Goal: Task Accomplishment & Management: Use online tool/utility

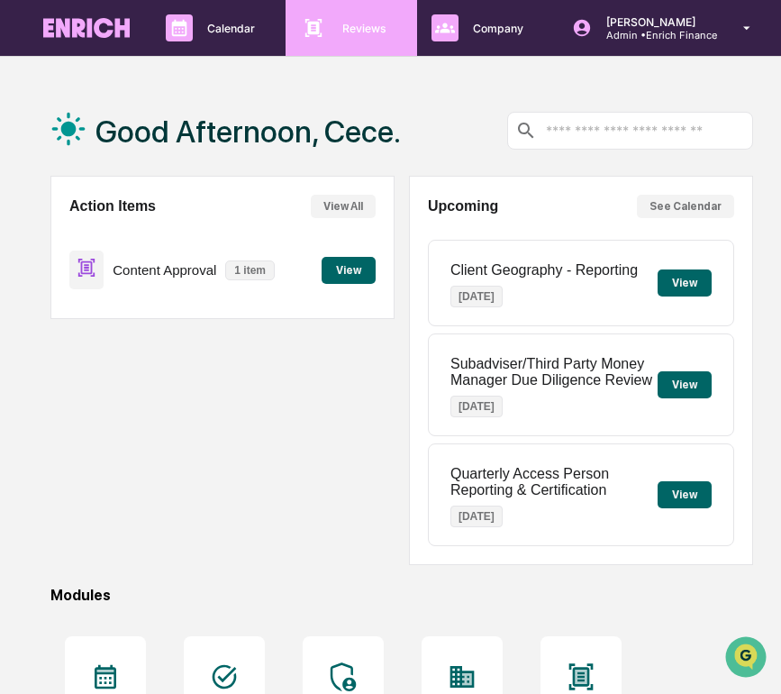
click at [328, 34] on div "Reviews Approval Management" at bounding box center [349, 27] width 113 height 27
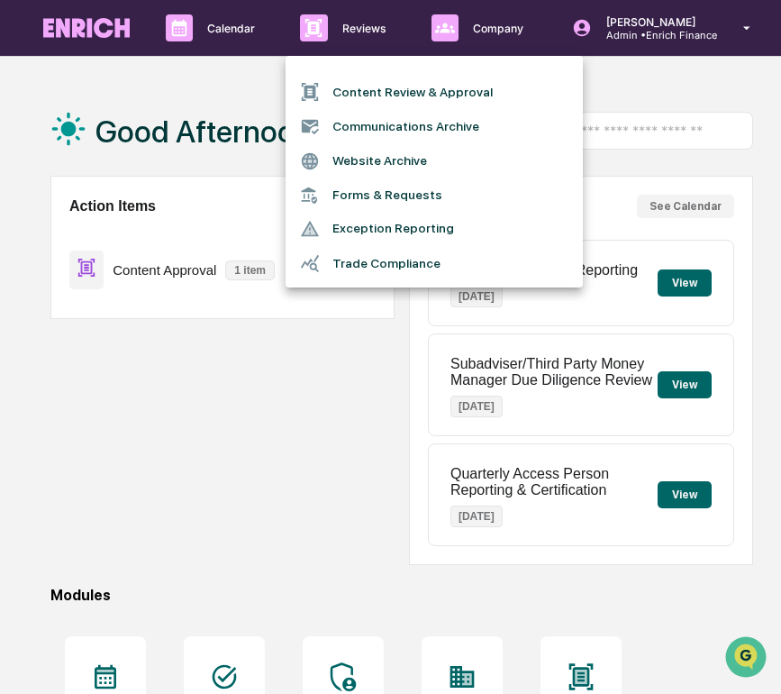
click at [377, 95] on li "Content Review & Approval" at bounding box center [434, 92] width 297 height 34
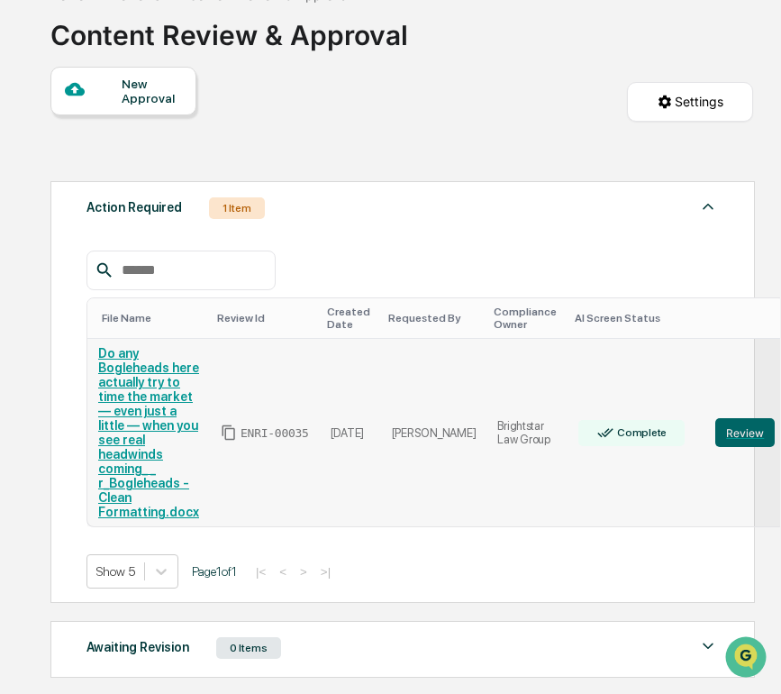
scroll to position [146, 0]
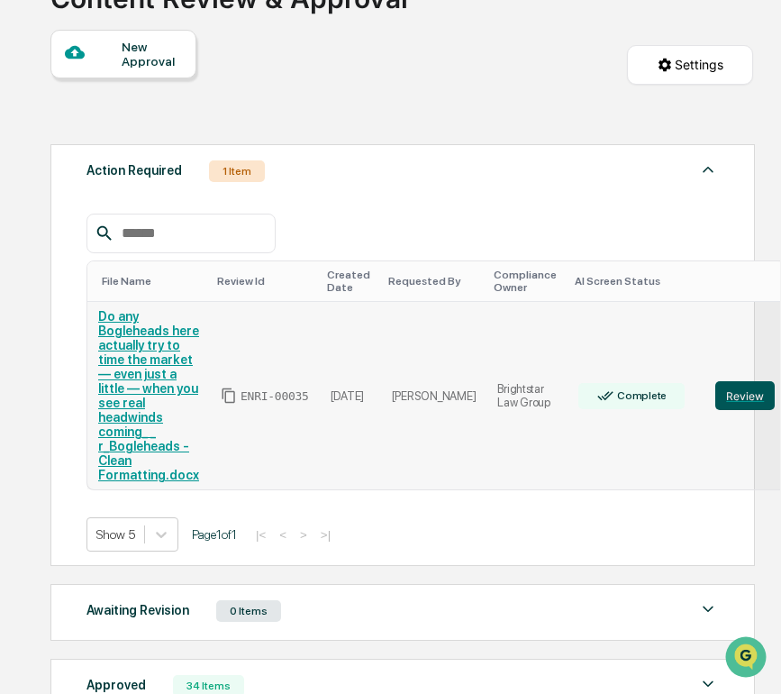
click at [715, 388] on button "Review" at bounding box center [744, 395] width 59 height 29
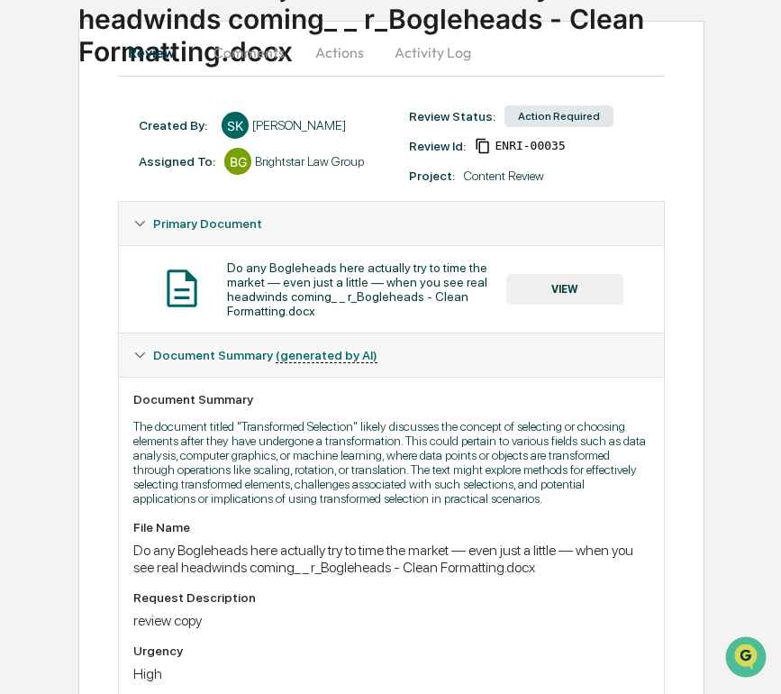
scroll to position [383, 0]
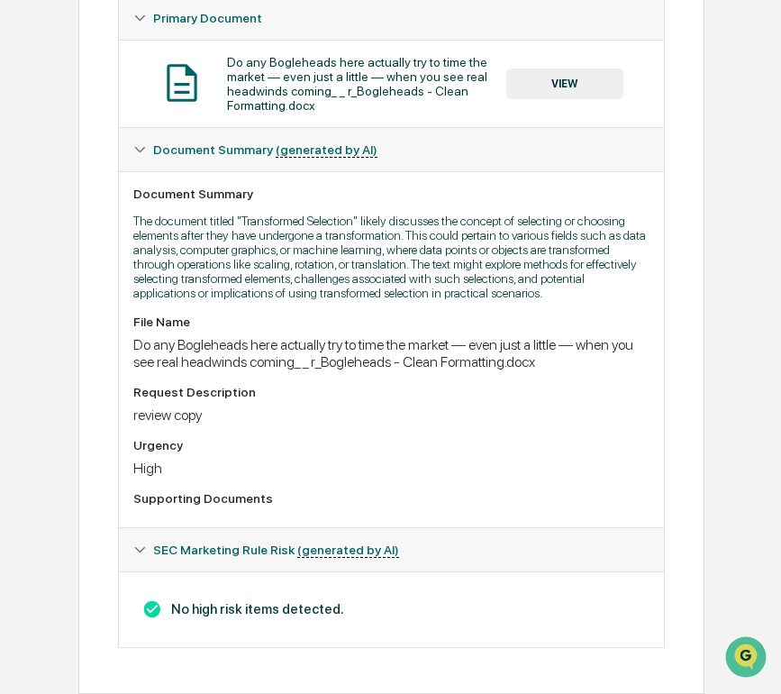
click at [570, 68] on button "VIEW" at bounding box center [564, 83] width 117 height 31
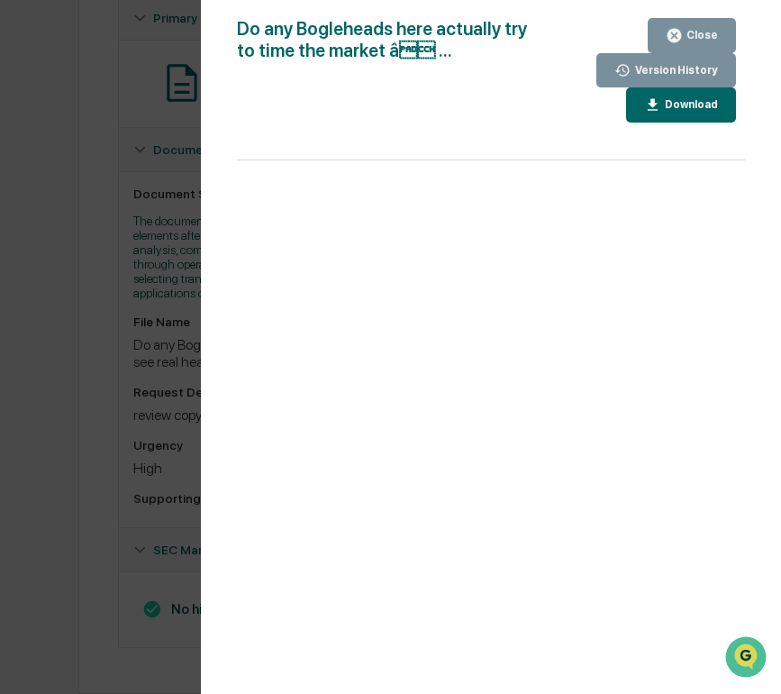
click at [183, 377] on div "Version History 10/14/2025, 07:44 PM Sameer Kalwani Do any Bogleheads here actu…" at bounding box center [390, 347] width 781 height 694
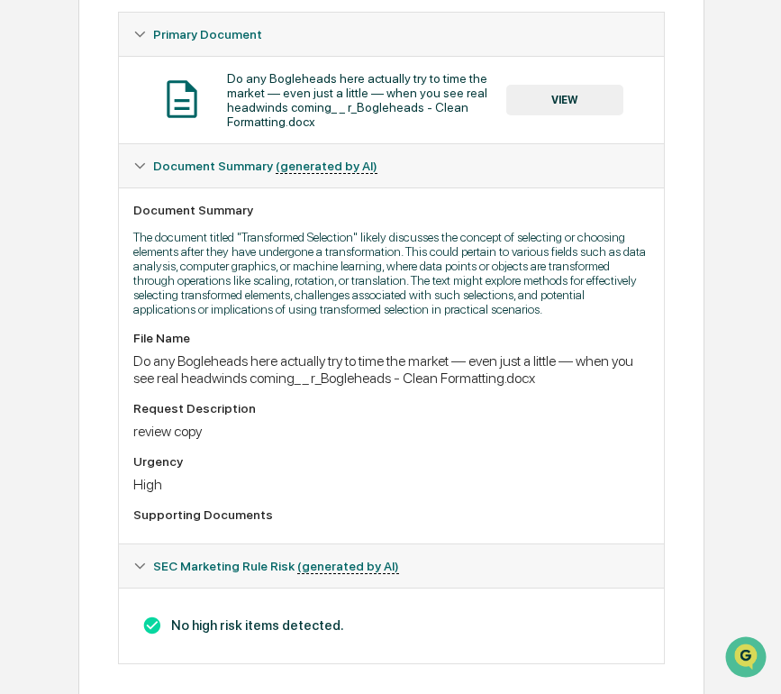
scroll to position [336, 0]
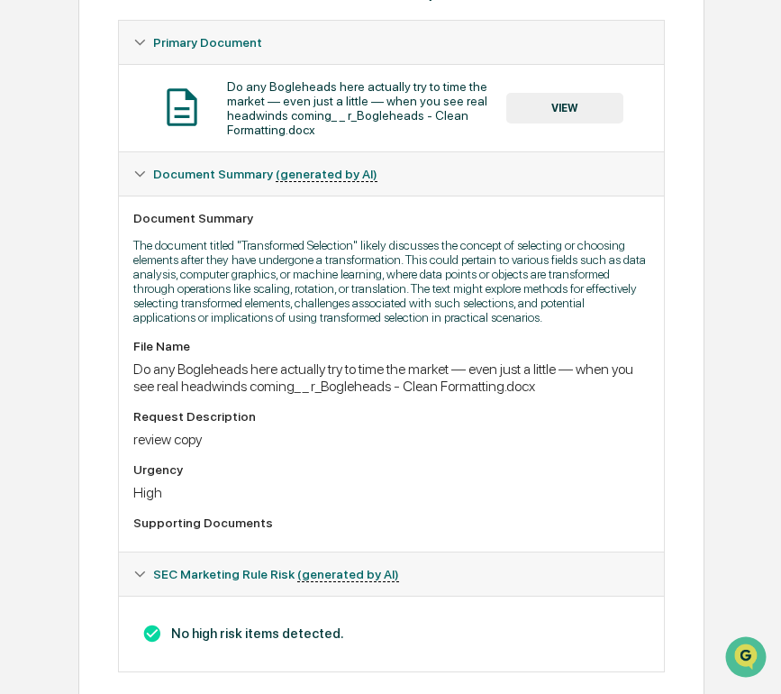
click at [568, 103] on button "VIEW" at bounding box center [564, 108] width 117 height 31
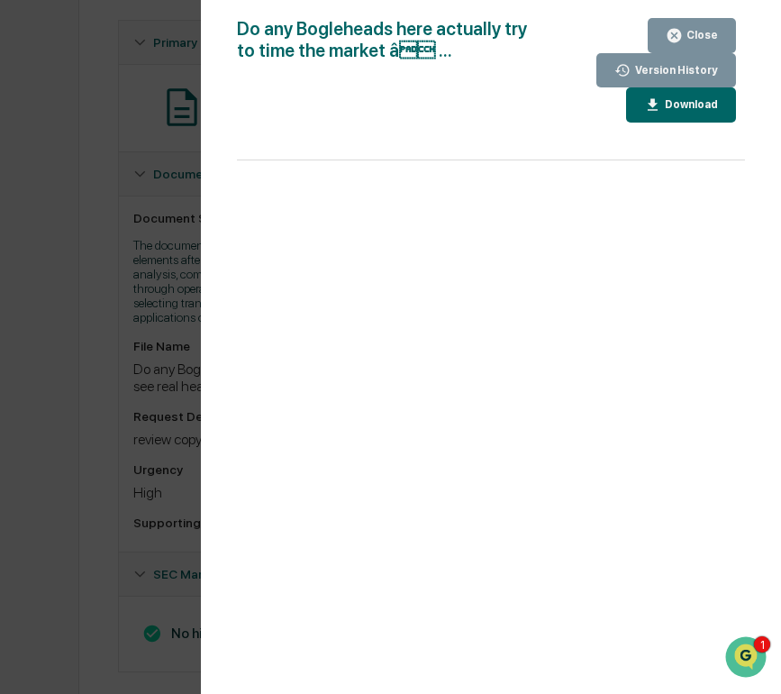
click at [159, 327] on div "Version History 10/14/2025, 07:44 PM Sameer Kalwani Do any Bogleheads here actu…" at bounding box center [390, 347] width 781 height 694
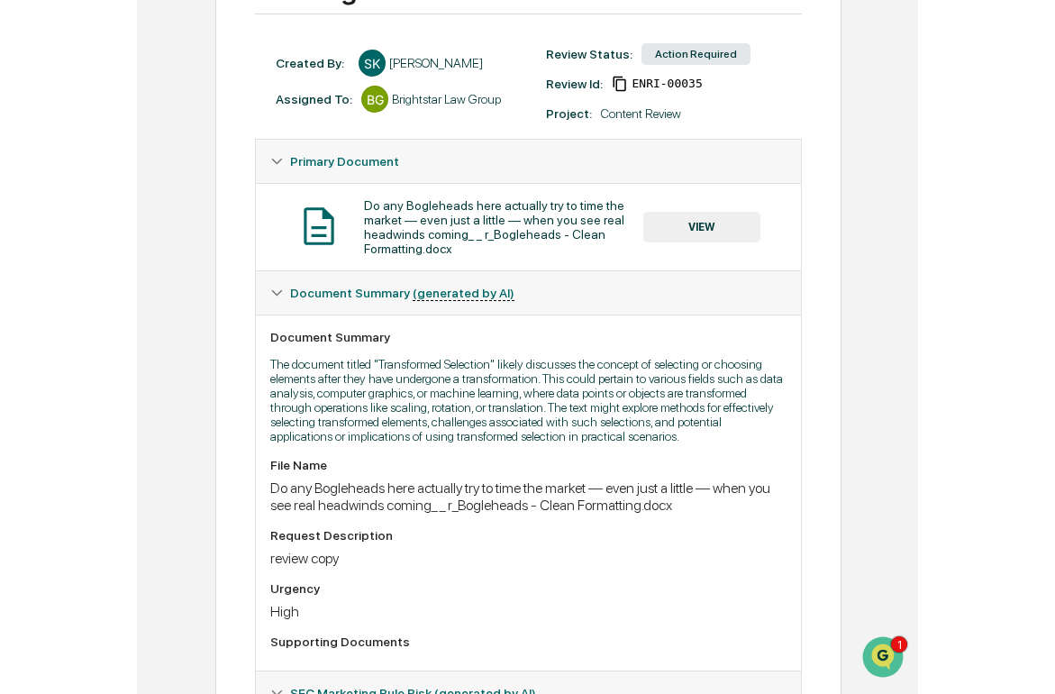
scroll to position [0, 0]
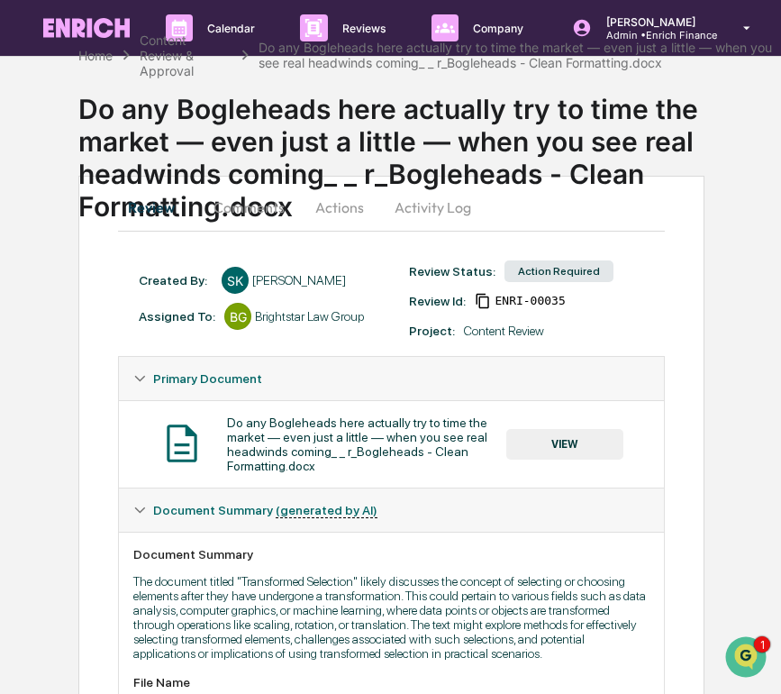
click at [345, 205] on button "Actions" at bounding box center [339, 207] width 81 height 43
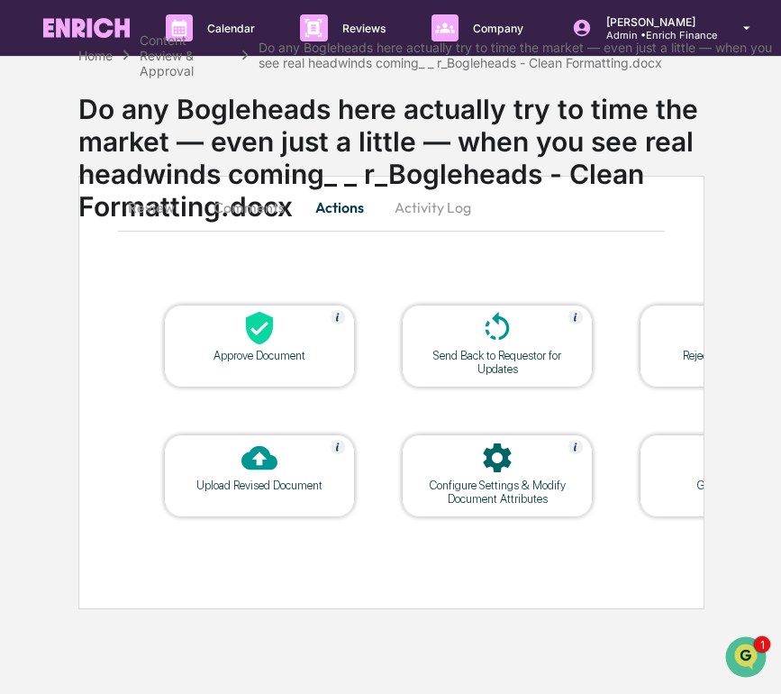
click at [221, 208] on button "Comments" at bounding box center [249, 207] width 100 height 43
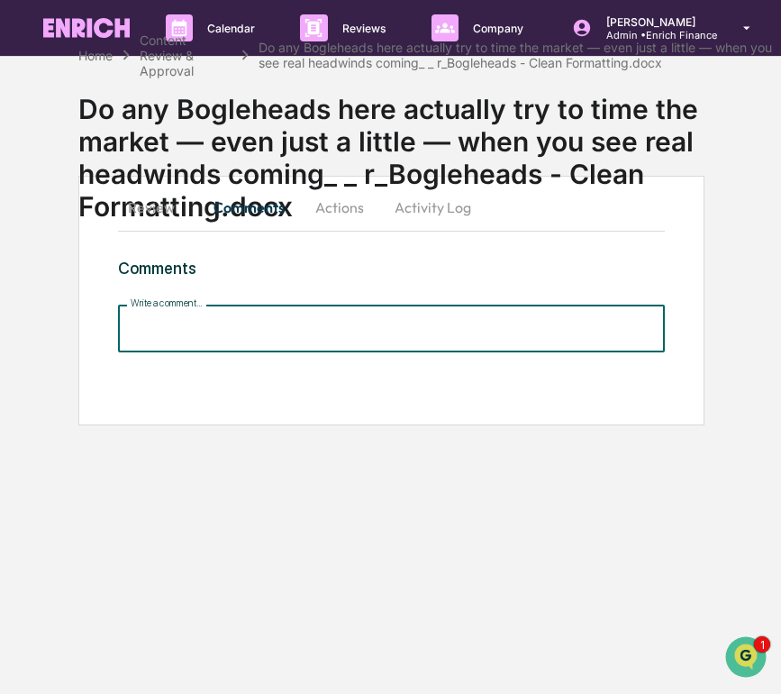
click at [214, 332] on input "Write a comment..." at bounding box center [391, 329] width 547 height 48
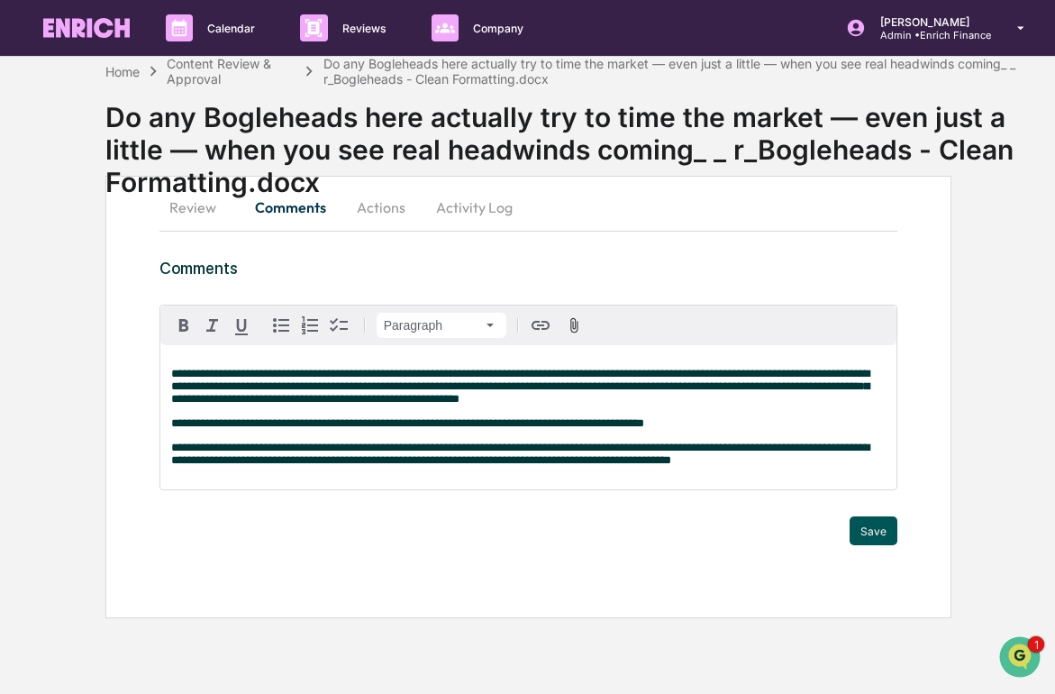
click at [780, 538] on button "Save" at bounding box center [874, 530] width 48 height 29
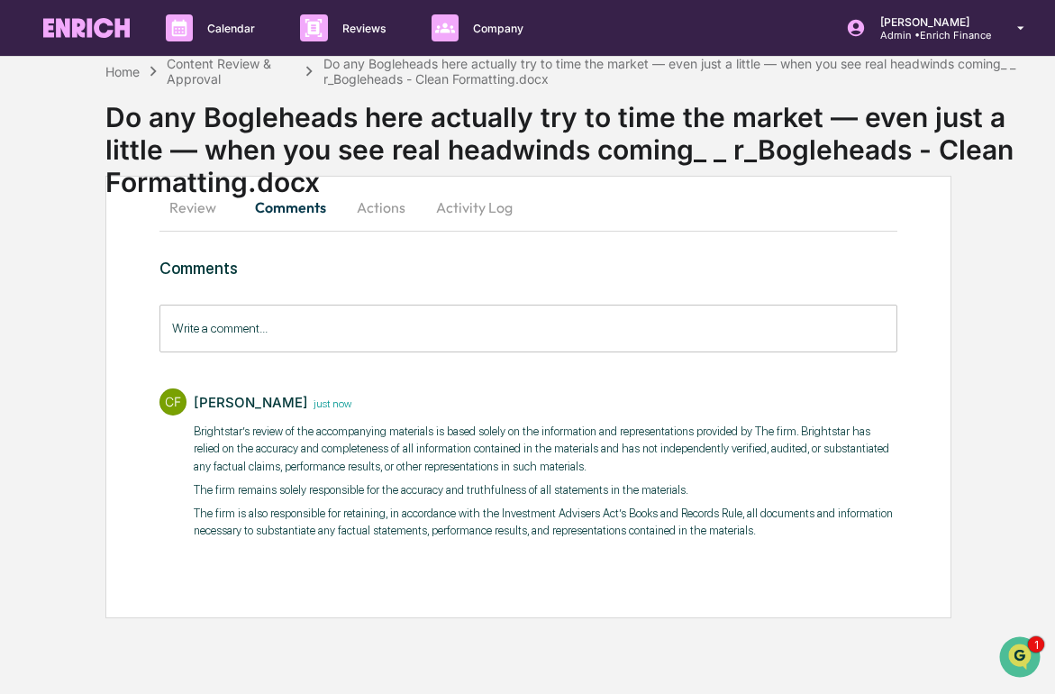
click at [393, 212] on button "Actions" at bounding box center [381, 207] width 81 height 43
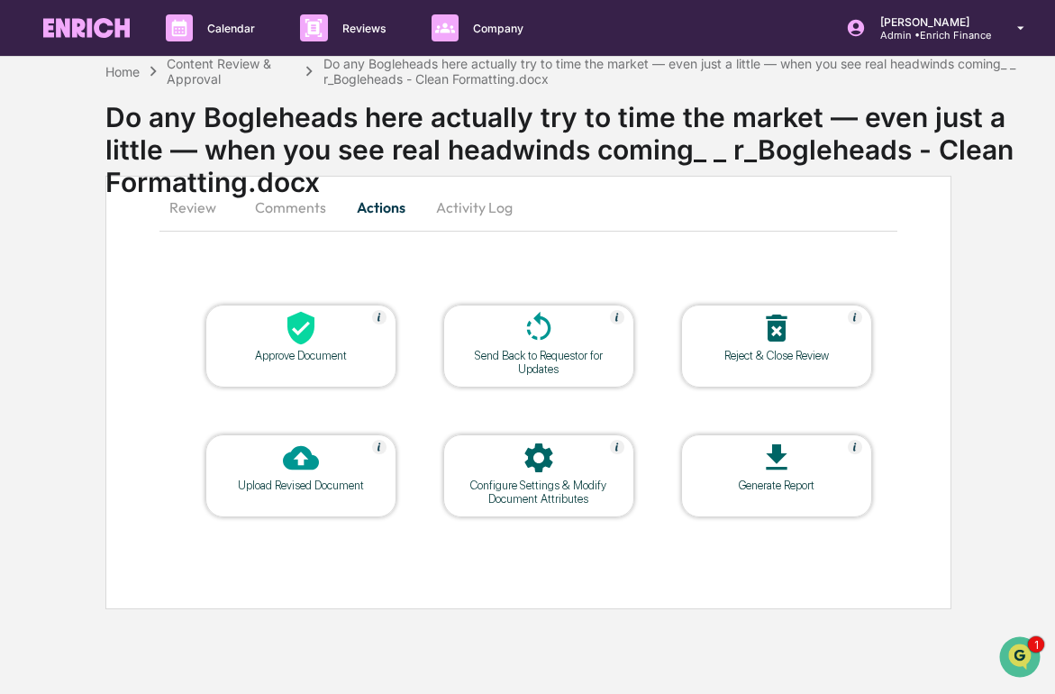
click at [273, 342] on div at bounding box center [301, 329] width 180 height 39
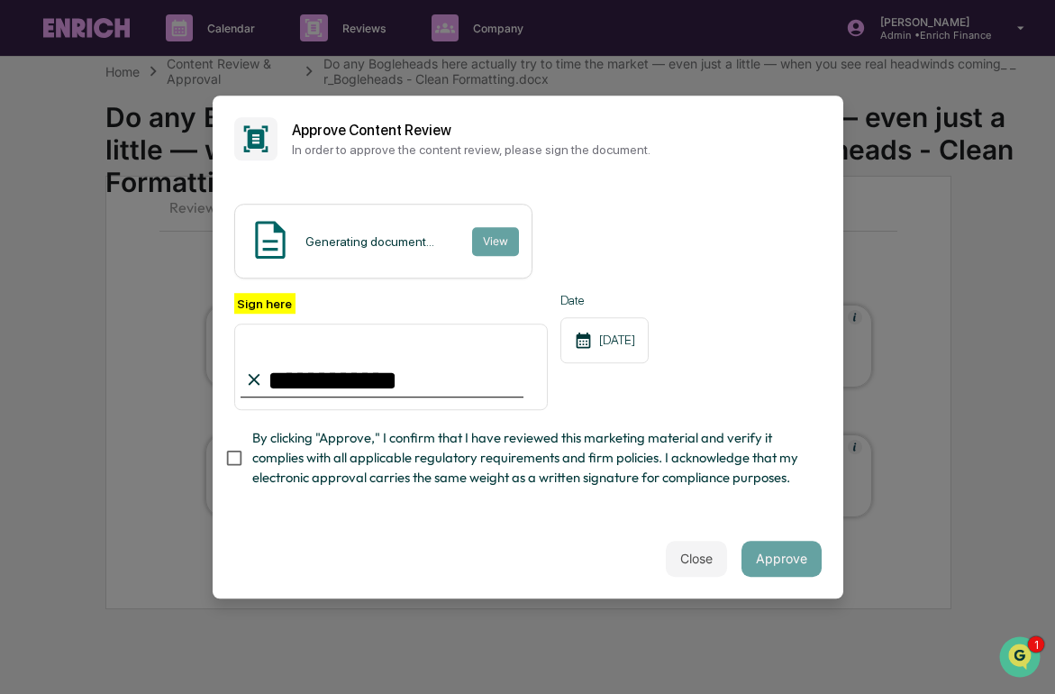
type input "**********"
click at [323, 434] on span "By clicking "Approve," I confirm that I have reviewed this marketing material a…" at bounding box center [529, 458] width 555 height 60
click at [776, 554] on button "Approve" at bounding box center [782, 559] width 80 height 36
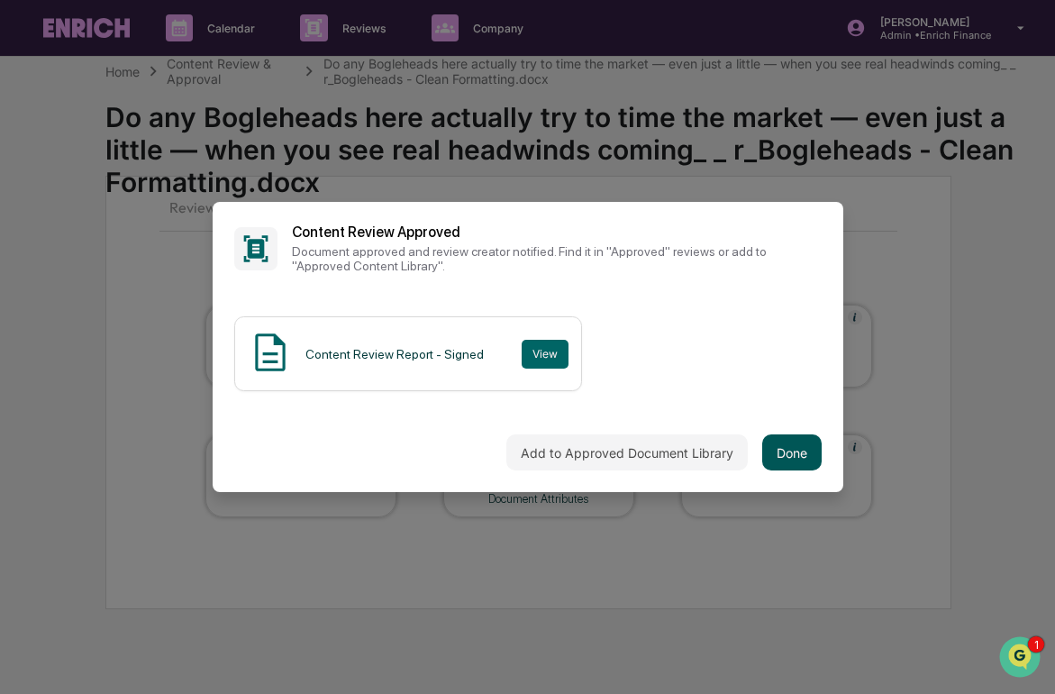
click at [780, 454] on button "Done" at bounding box center [791, 452] width 59 height 36
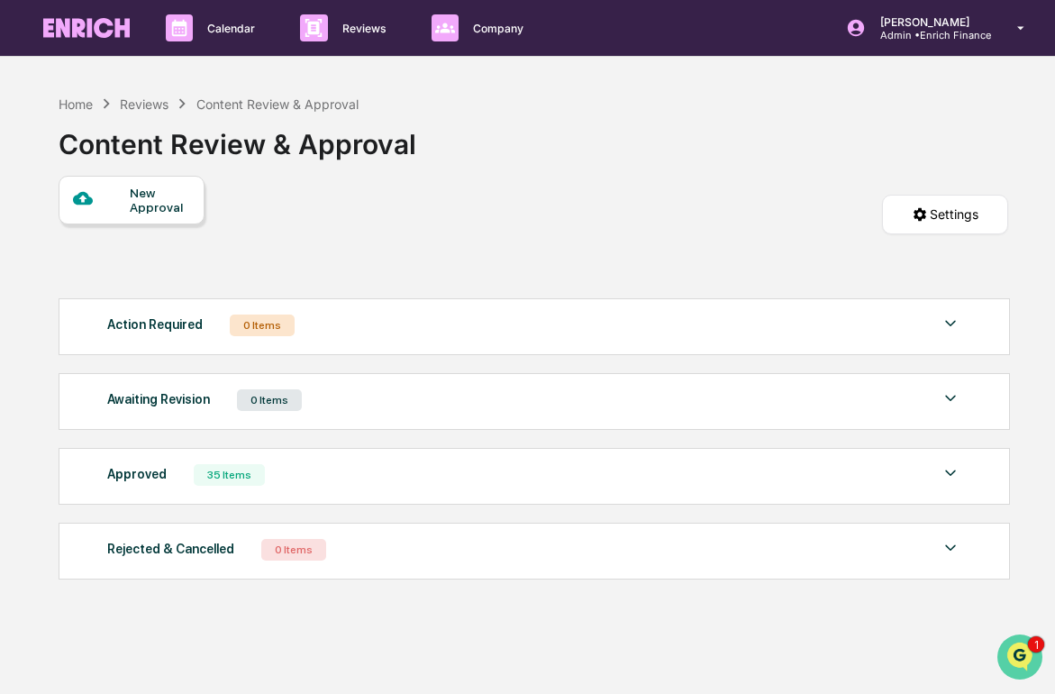
click at [780, 644] on img "Open customer support" at bounding box center [1020, 657] width 45 height 36
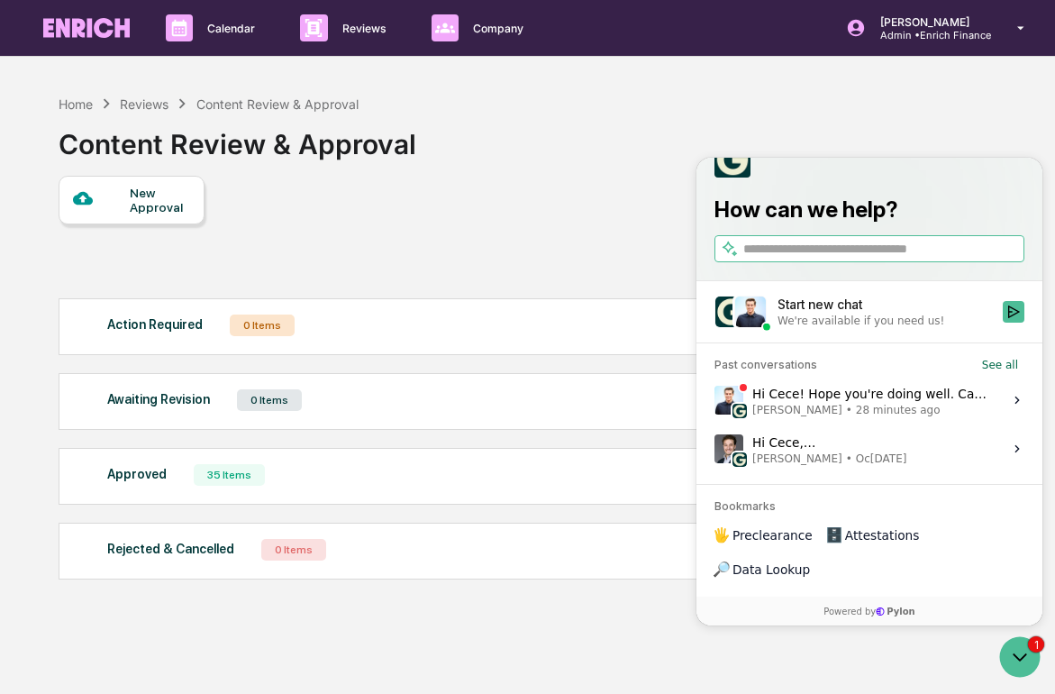
click at [780, 417] on span "28 minutes ago" at bounding box center [898, 410] width 85 height 14
click at [715, 401] on button "View issue" at bounding box center [714, 400] width 1 height 1
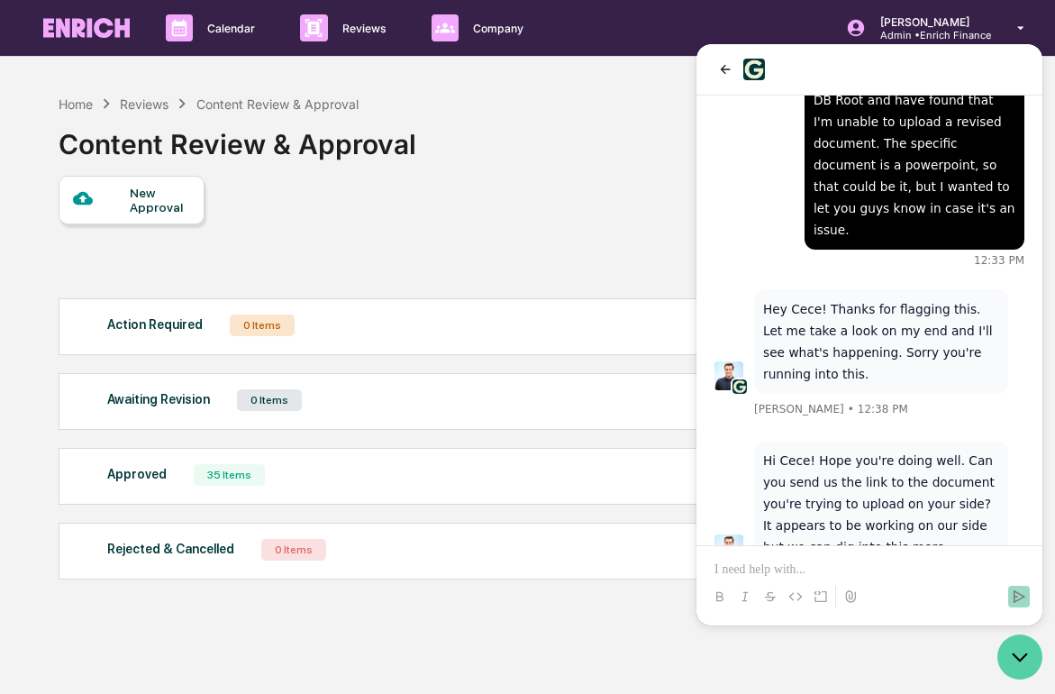
click at [780, 658] on icon "Open customer support" at bounding box center [1020, 656] width 45 height 45
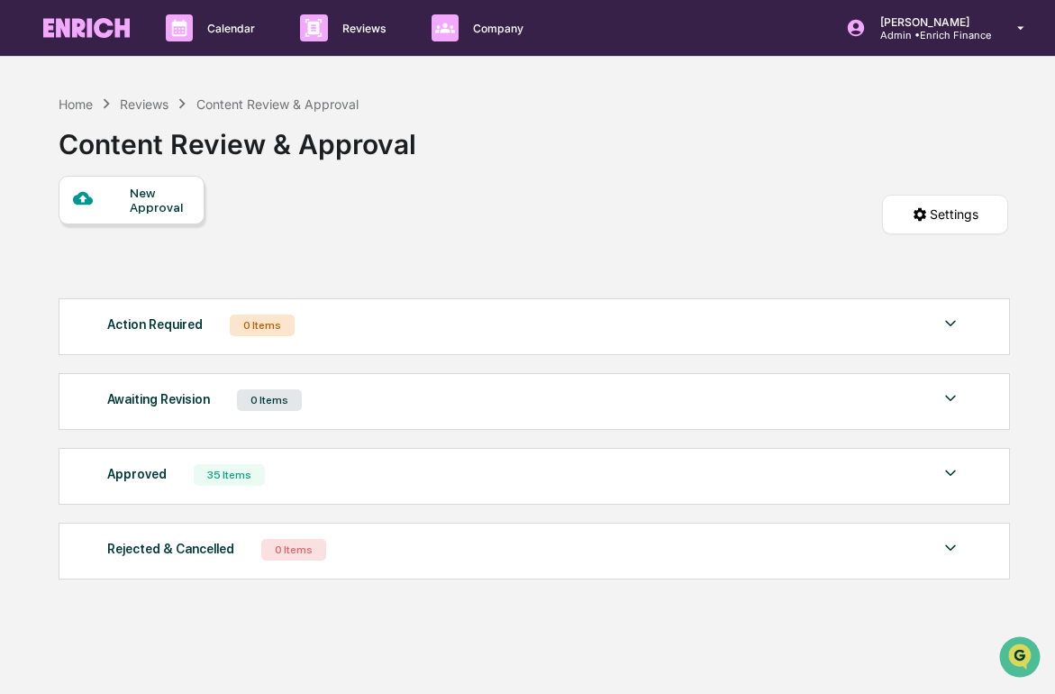
click at [110, 41] on link at bounding box center [97, 28] width 108 height 56
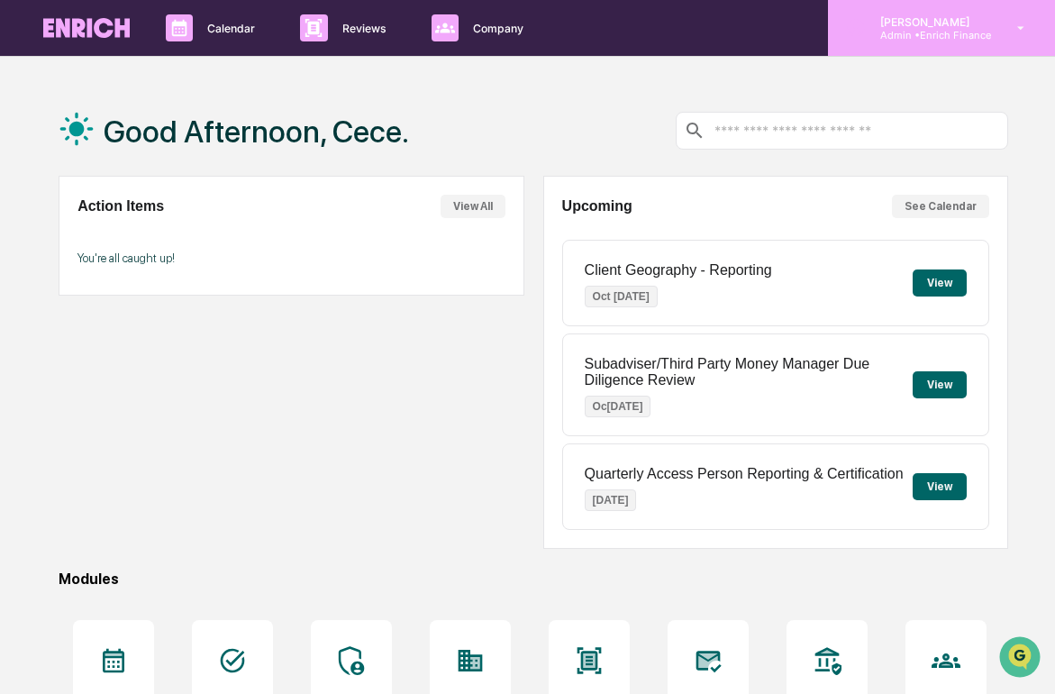
click at [780, 20] on div "Cece Ferraez Admin • Enrich Finance" at bounding box center [941, 28] width 227 height 56
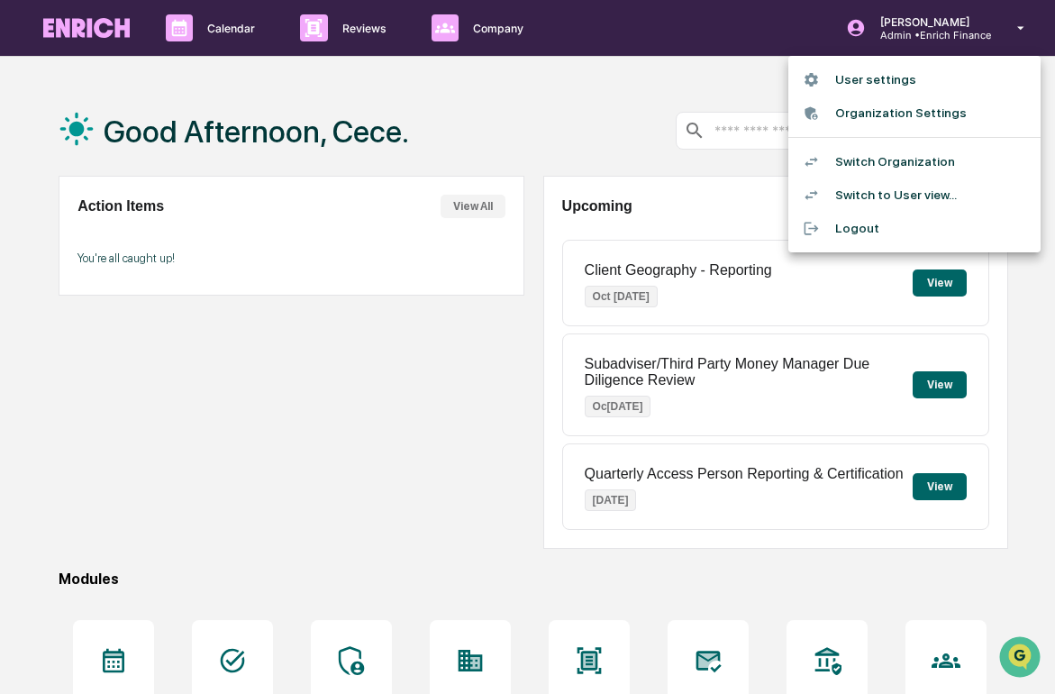
click at [780, 166] on li "Switch Organization" at bounding box center [914, 161] width 252 height 33
